Goal: Task Accomplishment & Management: Manage account settings

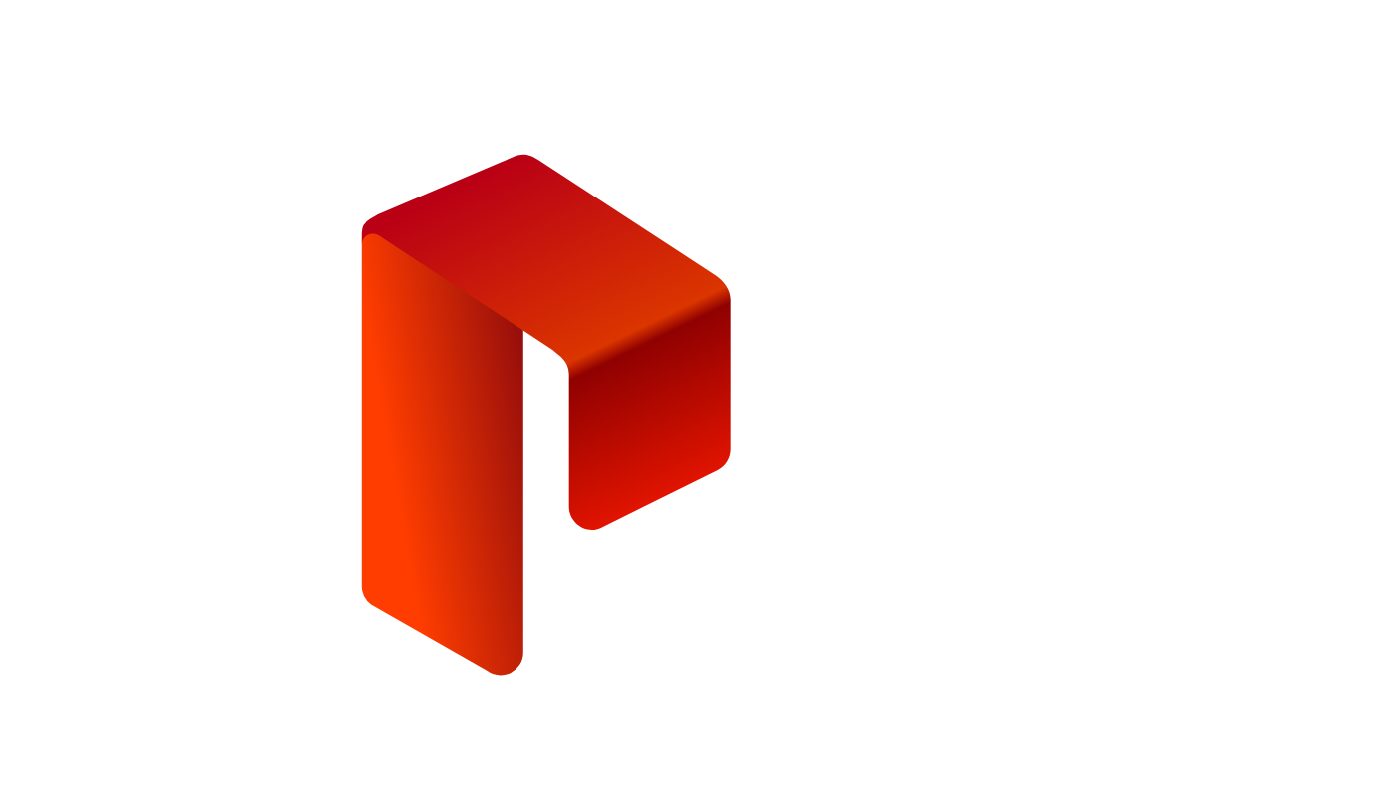
type input "**********"
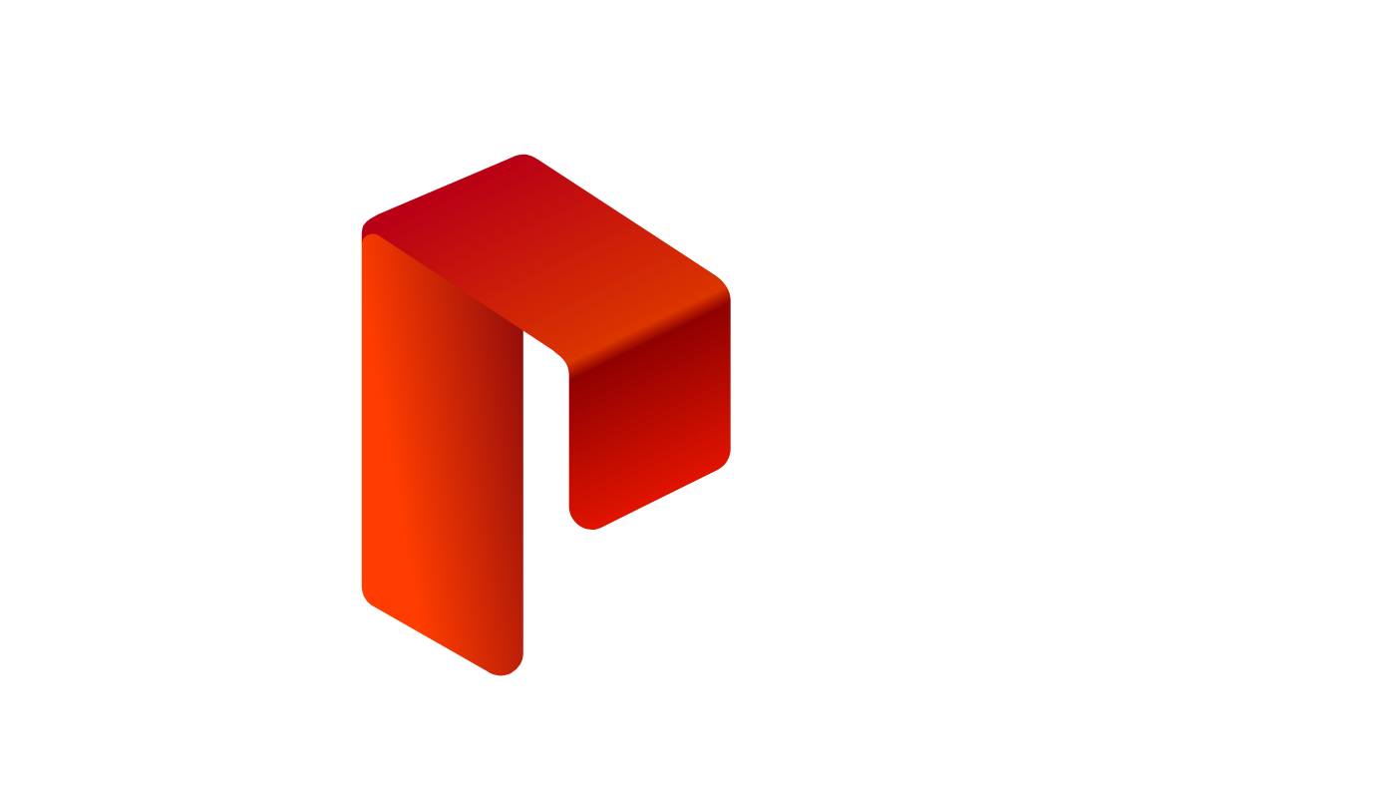
type input "**********"
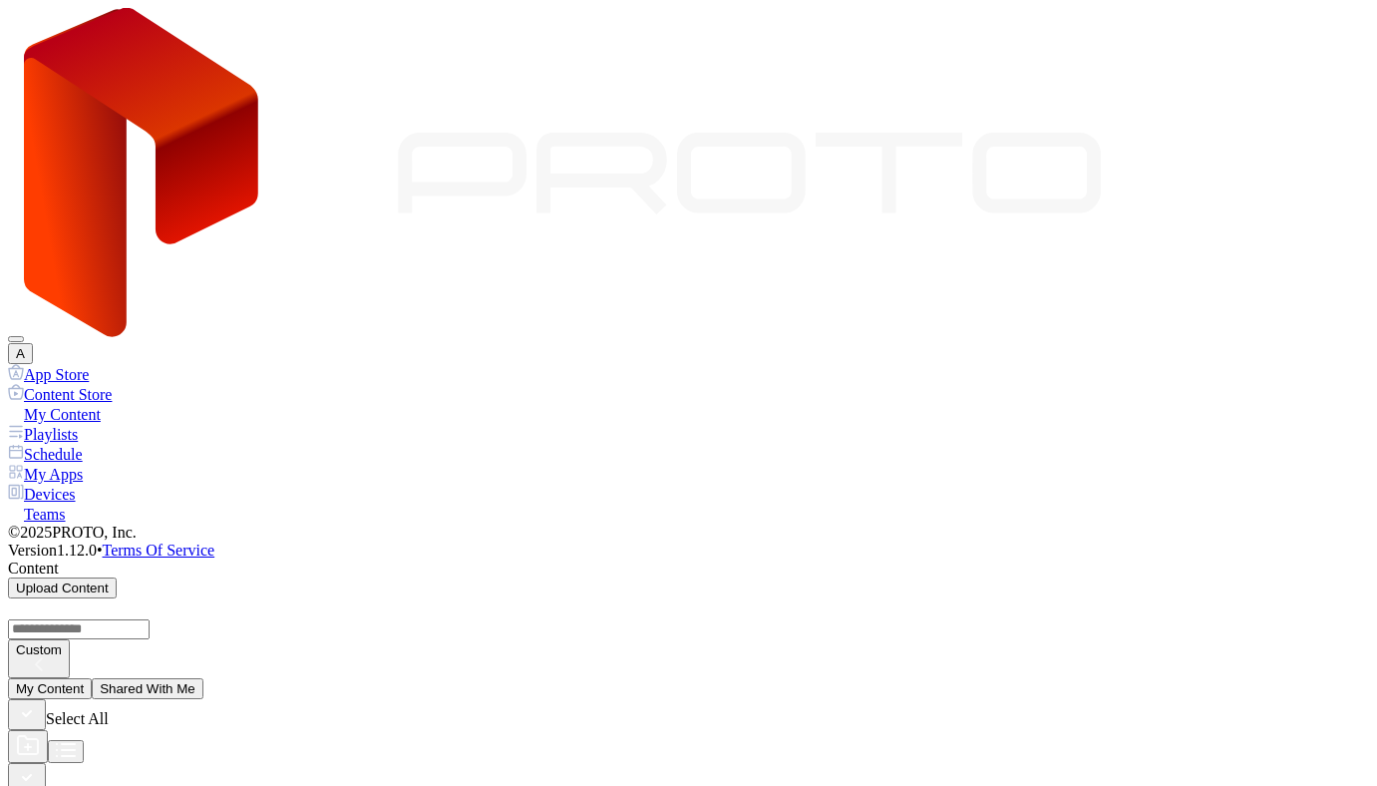
click at [106, 484] on div "Devices" at bounding box center [688, 494] width 1361 height 20
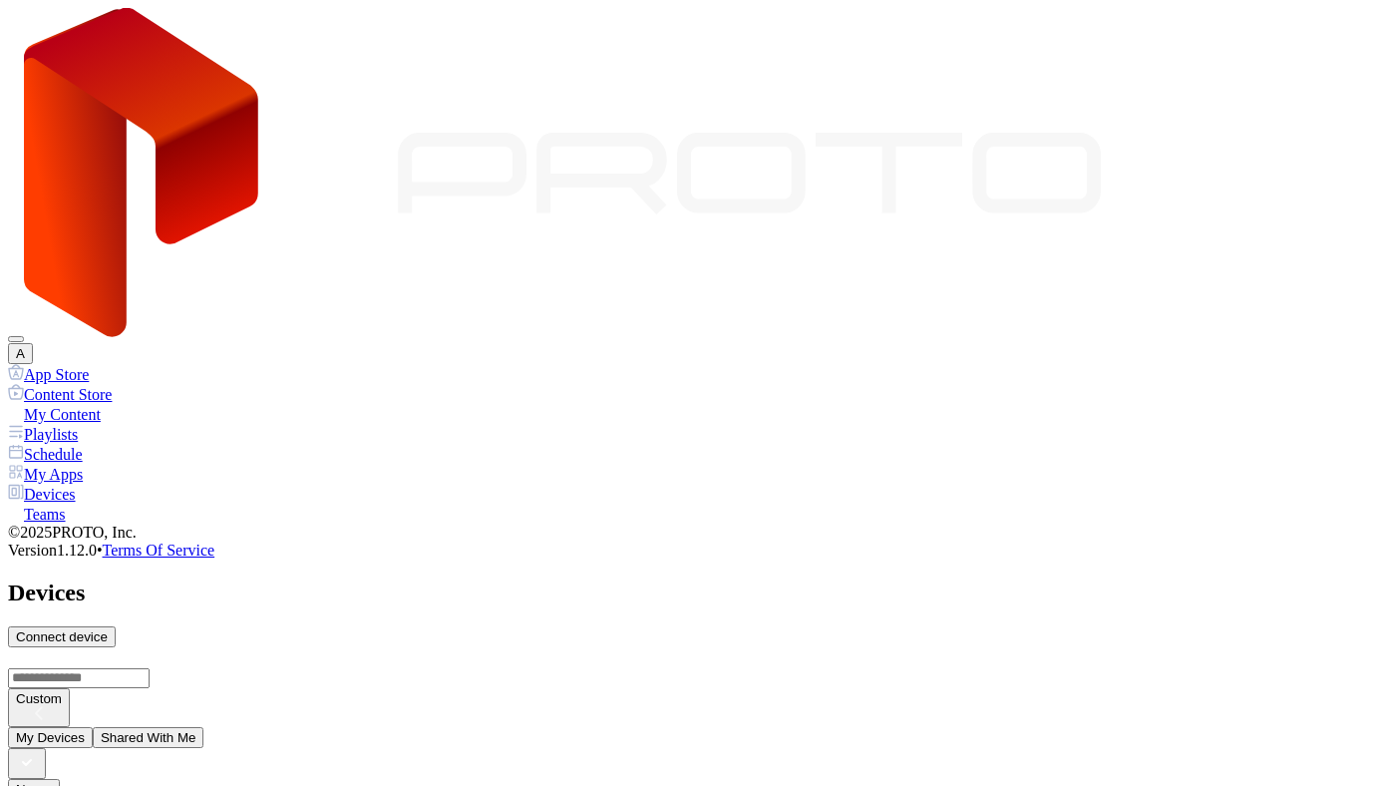
click at [108, 404] on div "My Content" at bounding box center [688, 414] width 1361 height 20
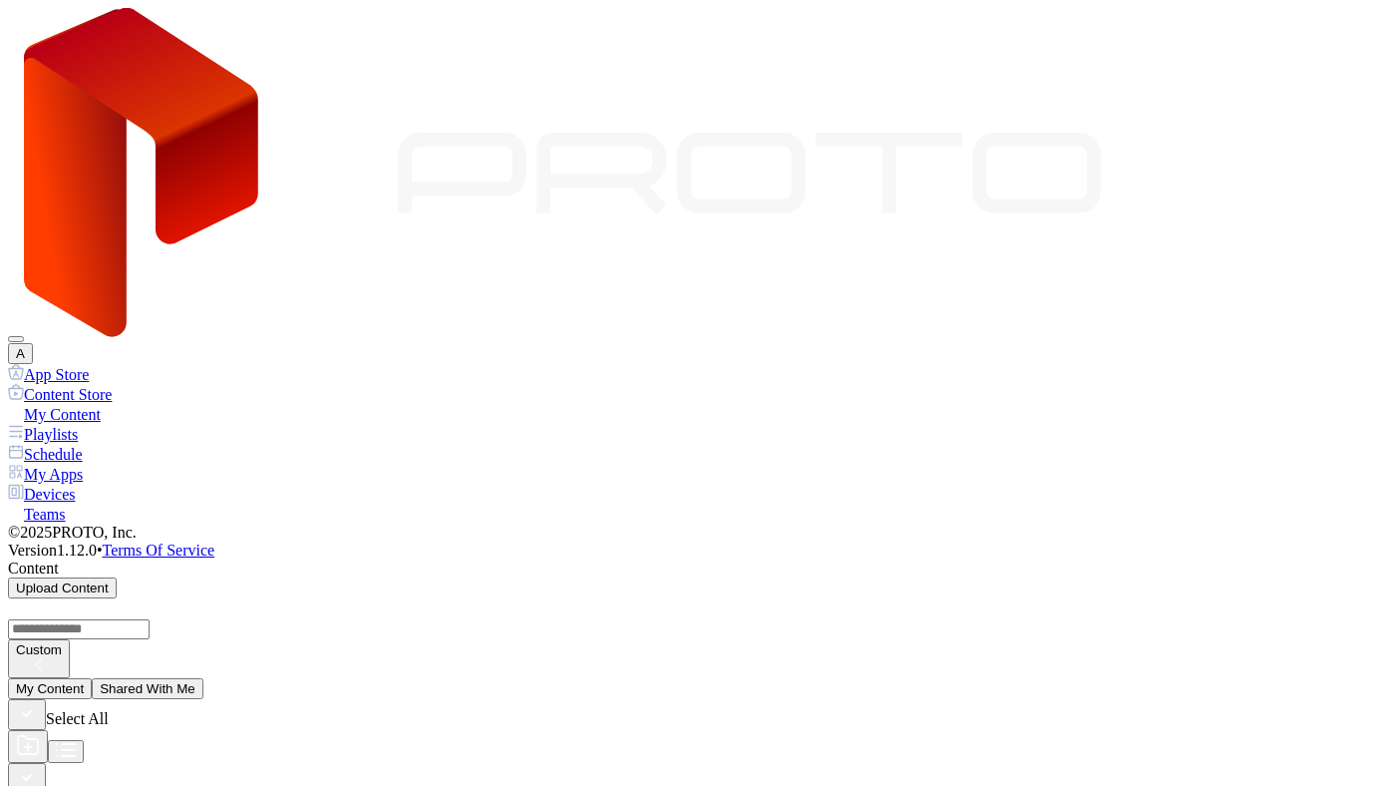
scroll to position [48, 0]
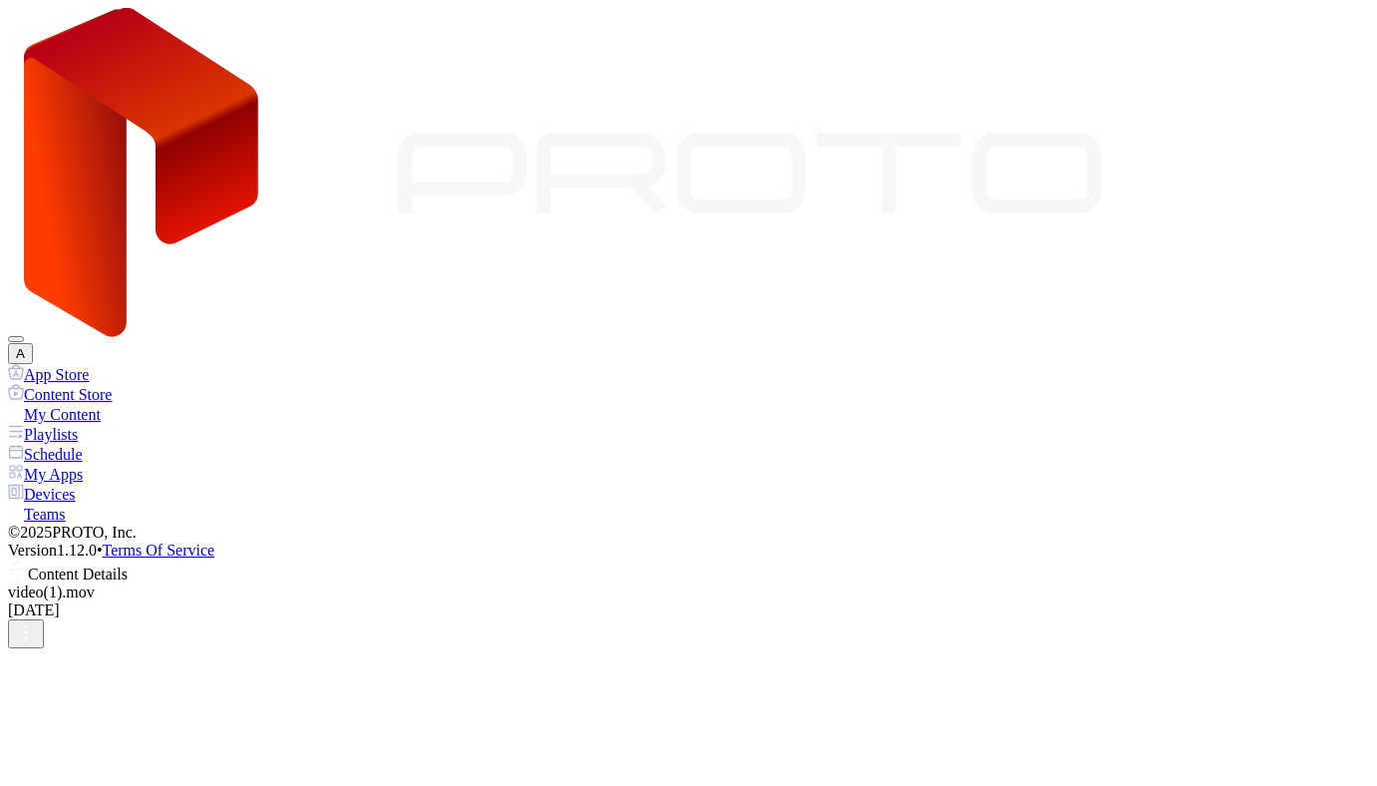
click at [28, 559] on icon at bounding box center [18, 569] width 20 height 20
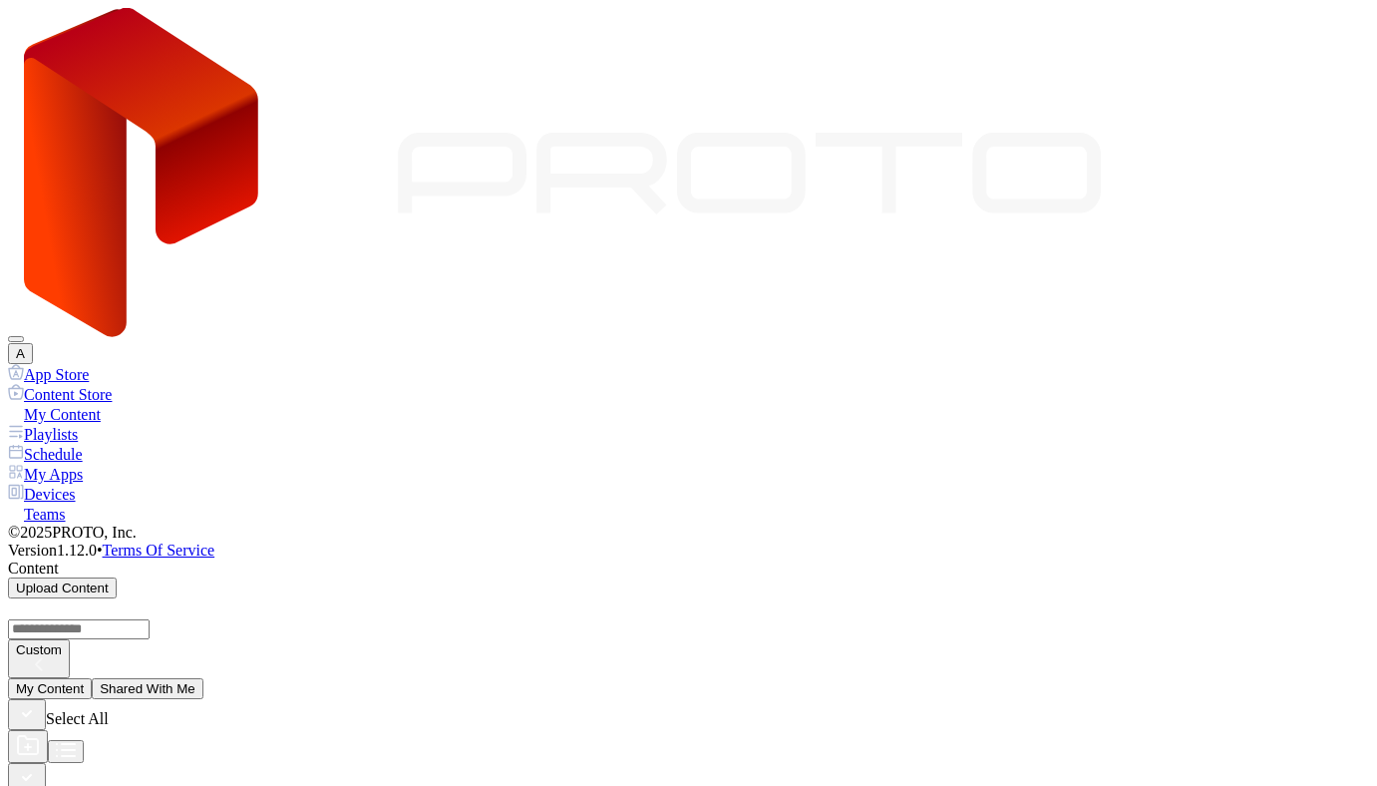
scroll to position [48, 0]
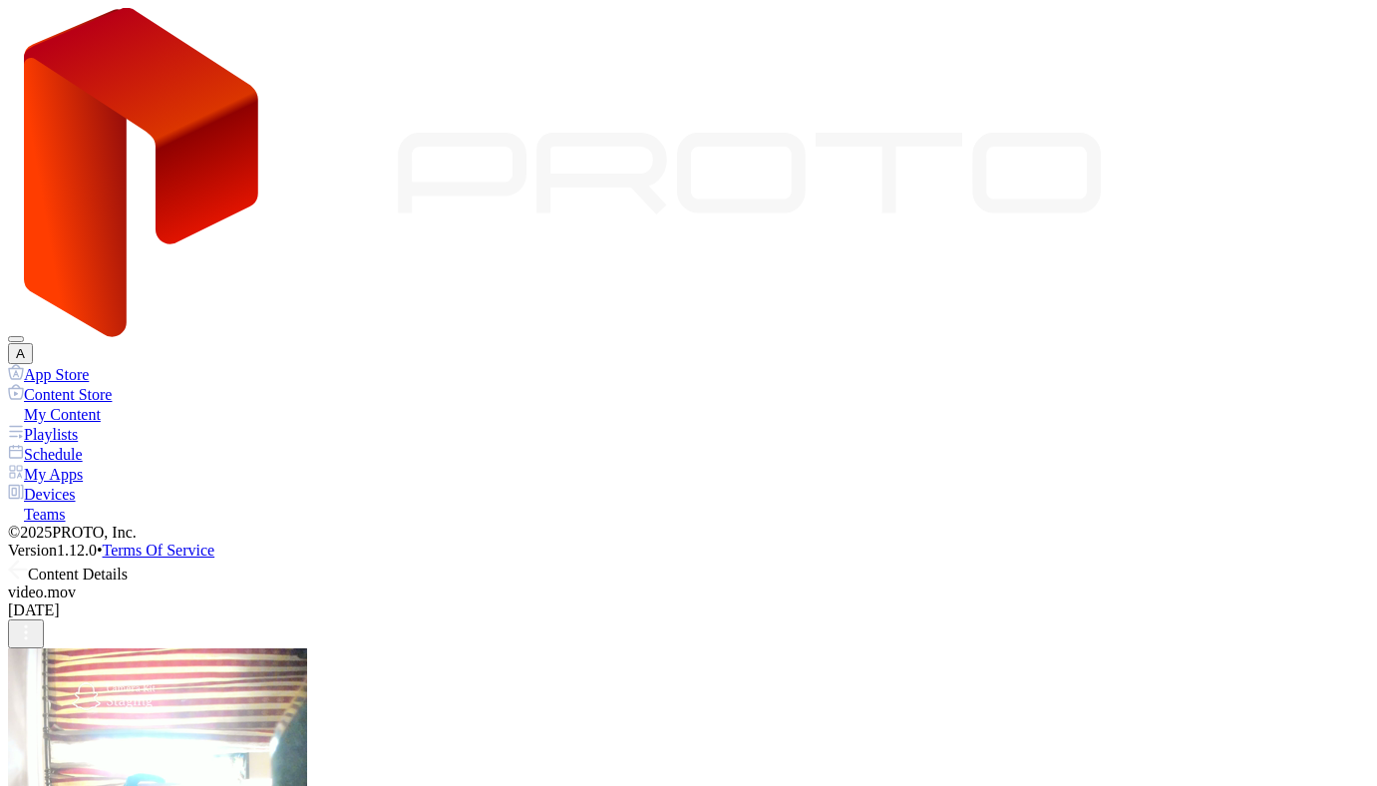
click at [28, 559] on icon at bounding box center [18, 569] width 20 height 20
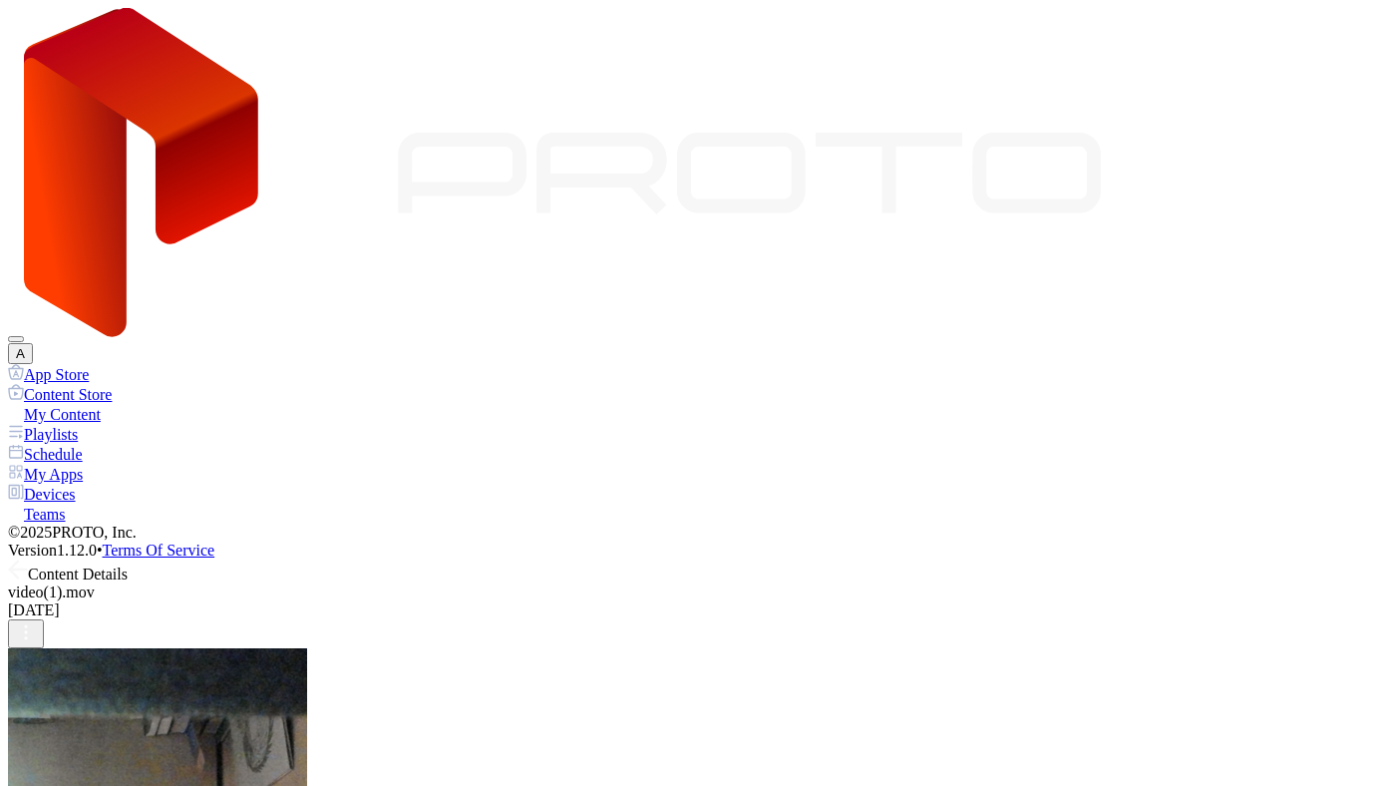
scroll to position [36, 0]
click at [28, 559] on icon at bounding box center [18, 569] width 20 height 20
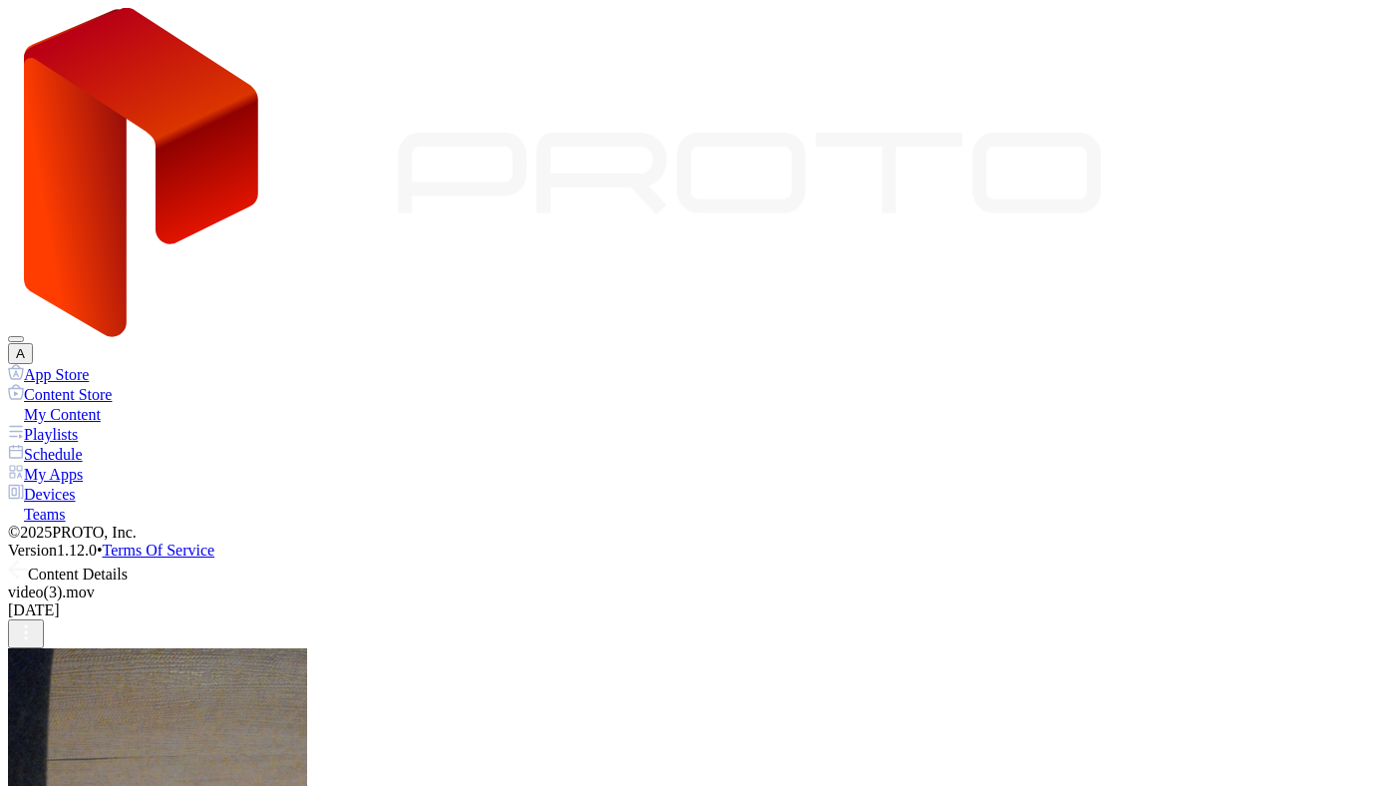
click at [28, 559] on icon at bounding box center [18, 569] width 20 height 20
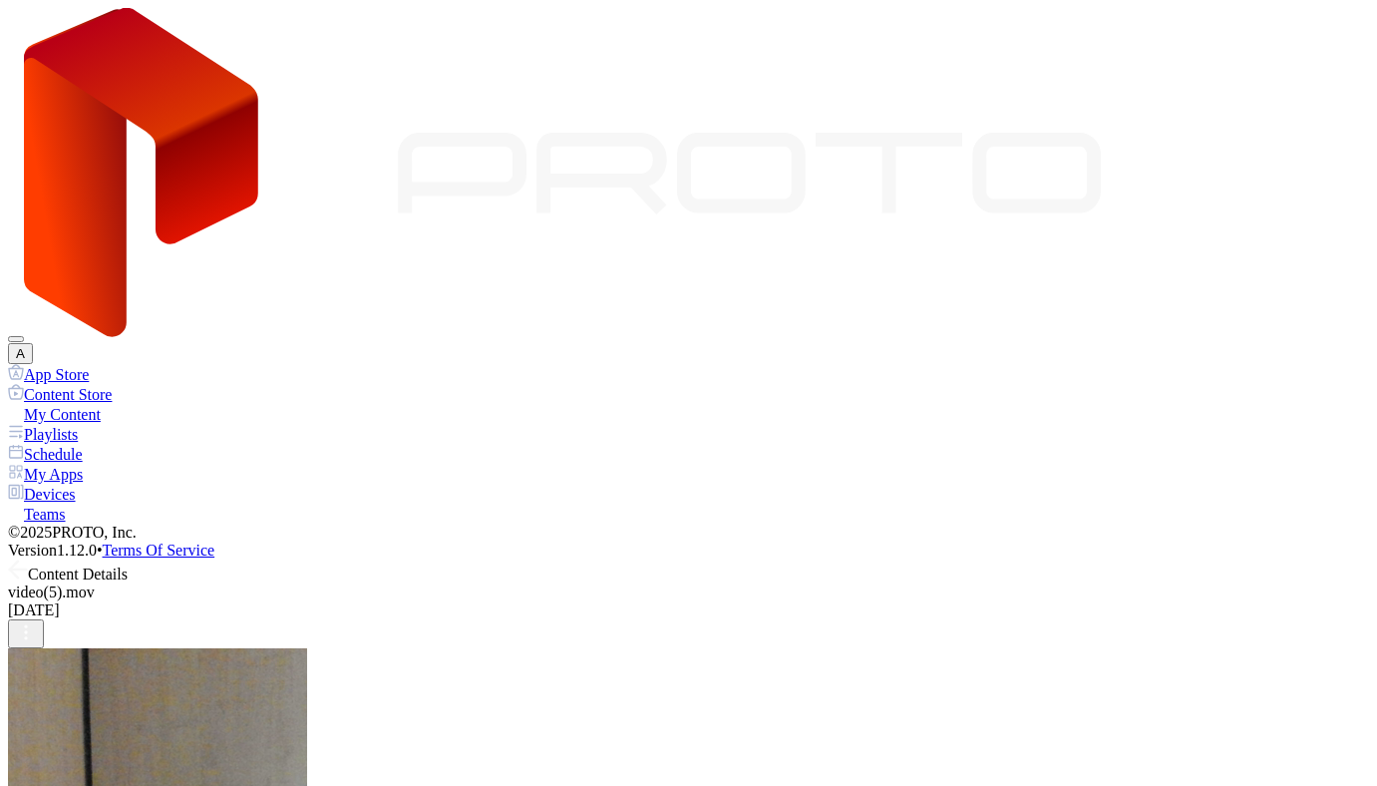
click at [28, 559] on icon at bounding box center [18, 569] width 20 height 20
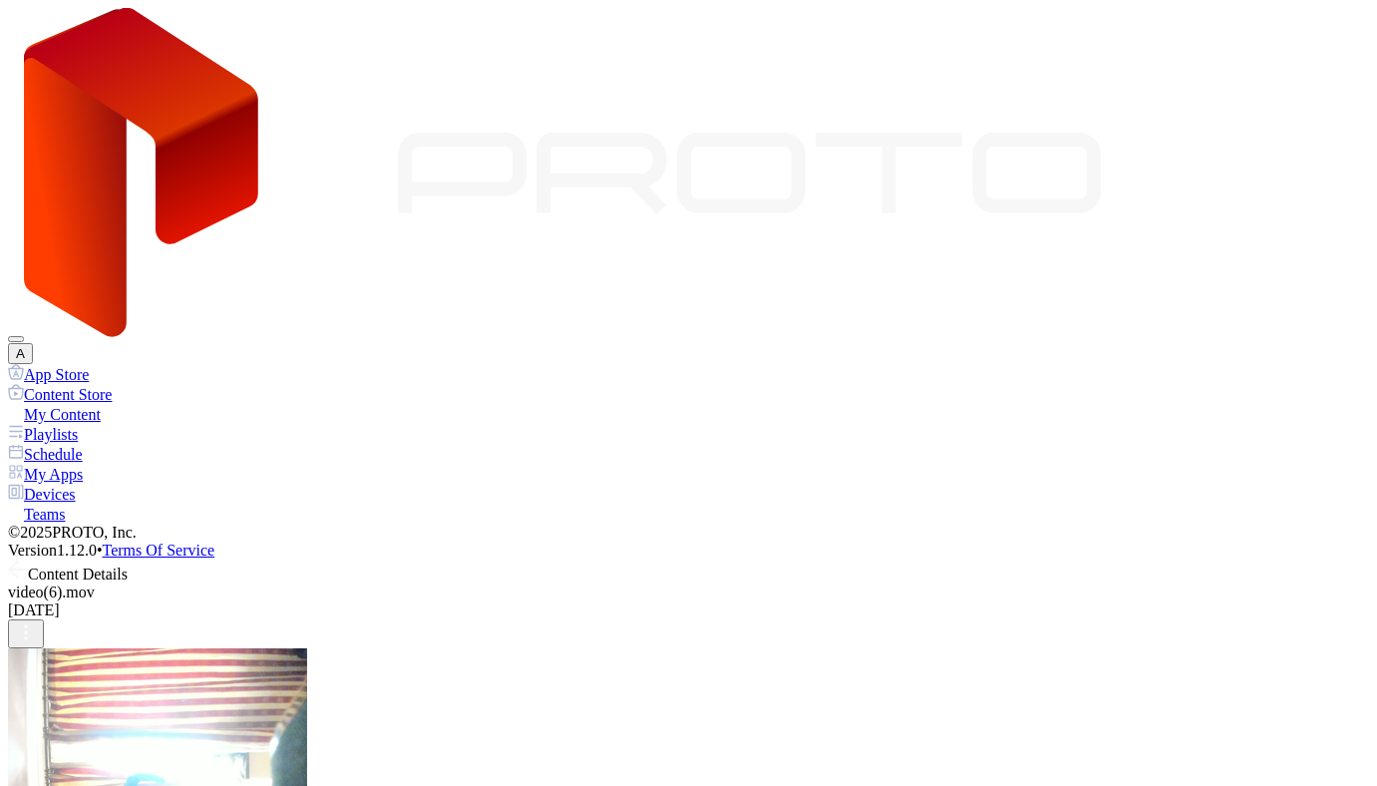
click at [28, 559] on icon at bounding box center [18, 569] width 20 height 20
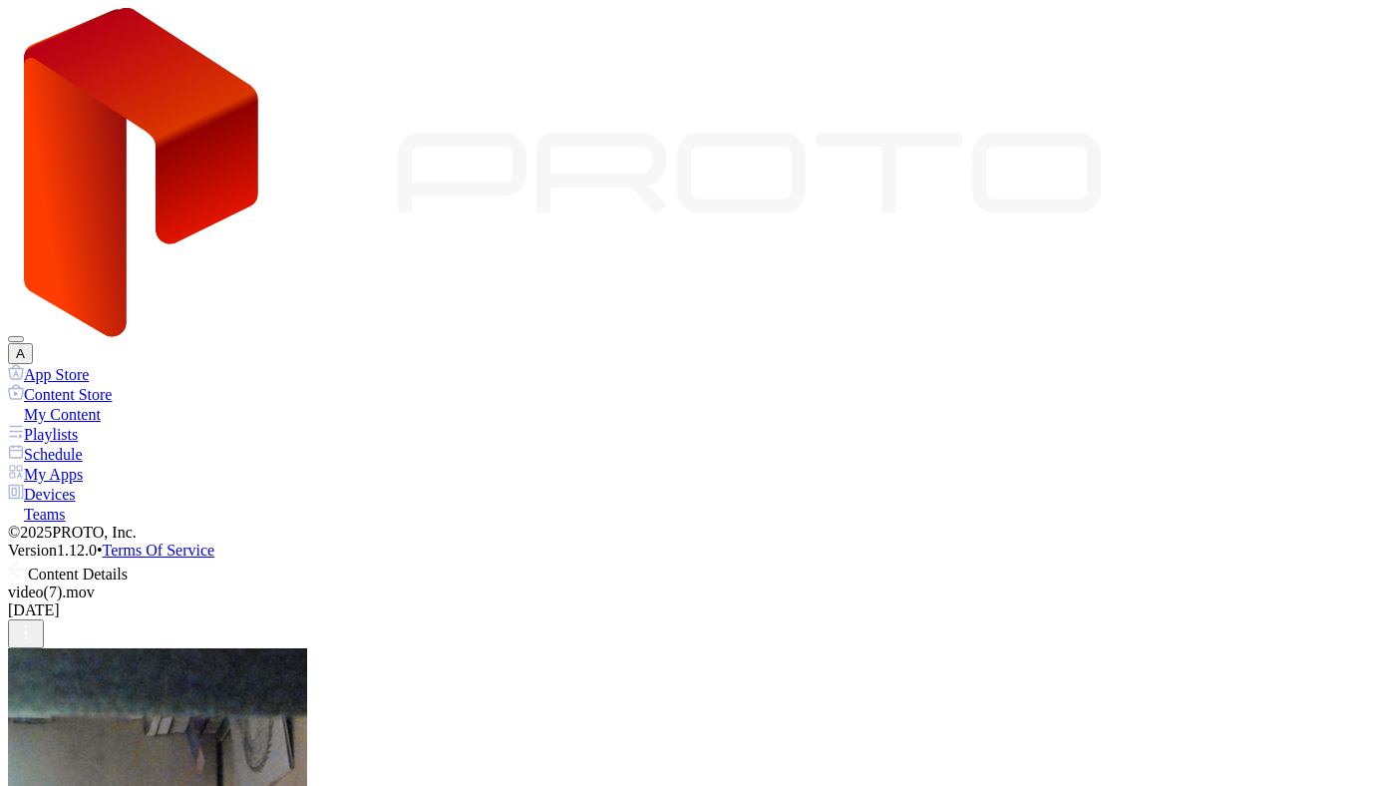
click at [28, 559] on icon at bounding box center [18, 569] width 20 height 20
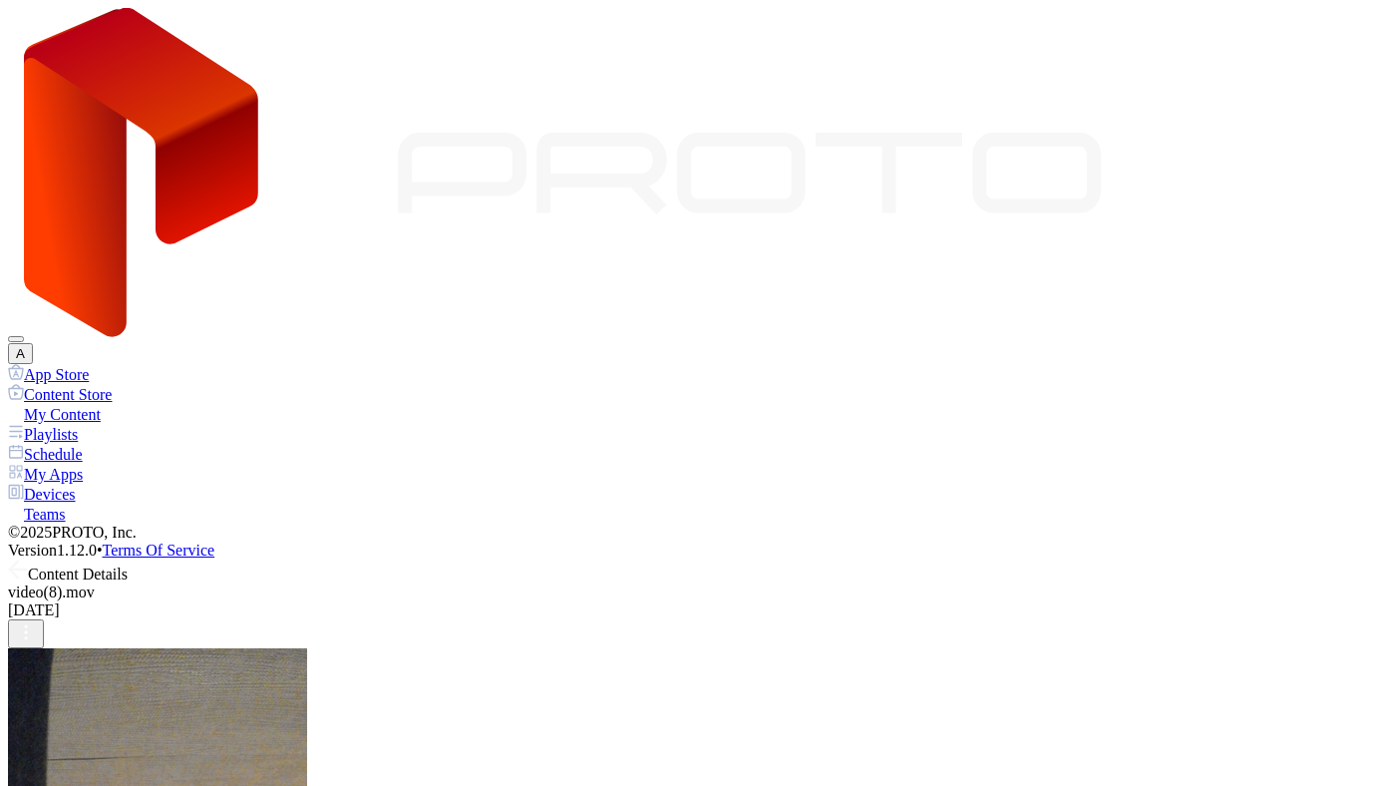
click at [28, 559] on icon at bounding box center [18, 569] width 20 height 20
